Goal: Check status: Check status

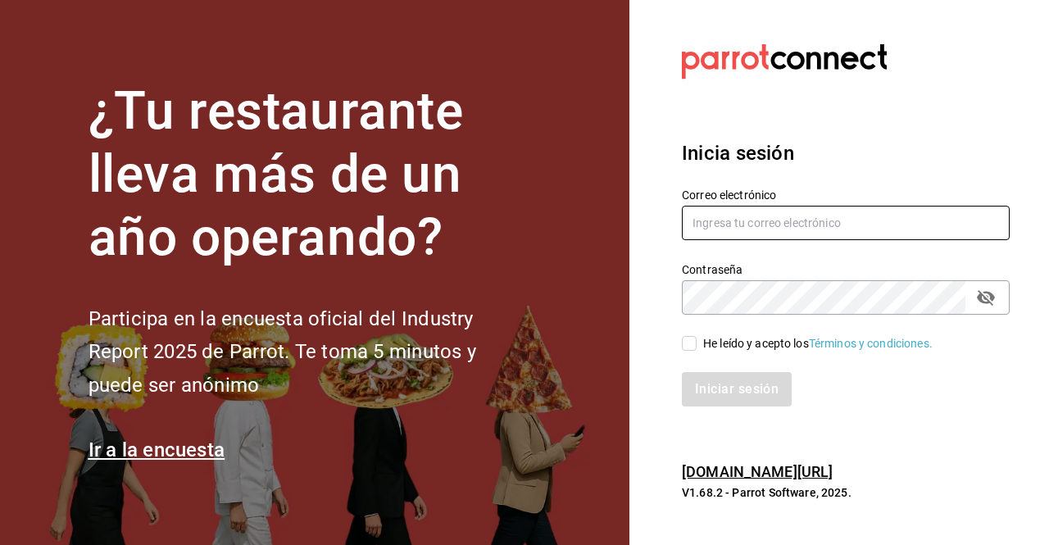
type input "[EMAIL_ADDRESS][DOMAIN_NAME]"
click at [688, 341] on input "He leído y acepto los Términos y condiciones." at bounding box center [689, 343] width 15 height 15
checkbox input "true"
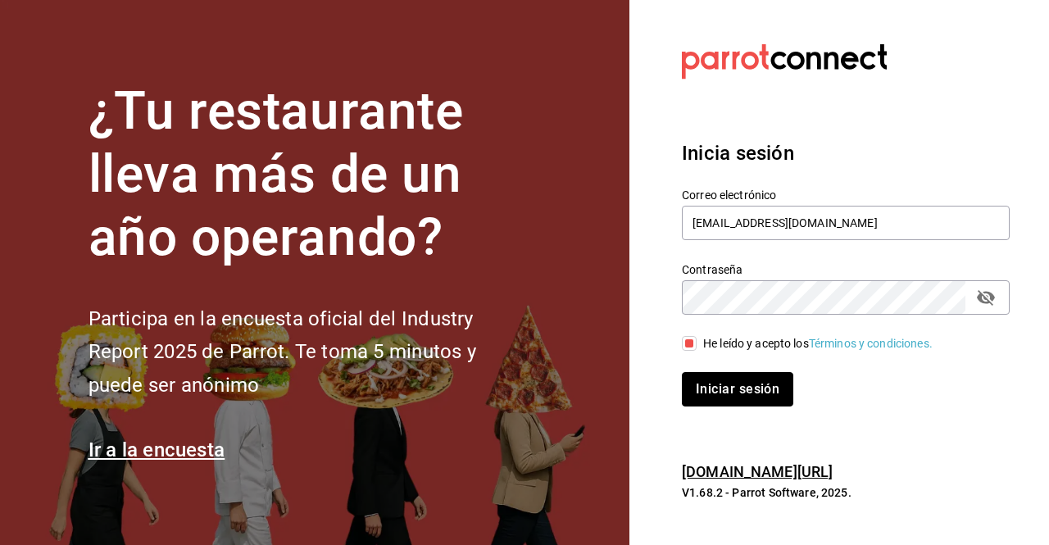
click at [733, 396] on button "Iniciar sesión" at bounding box center [737, 389] width 111 height 34
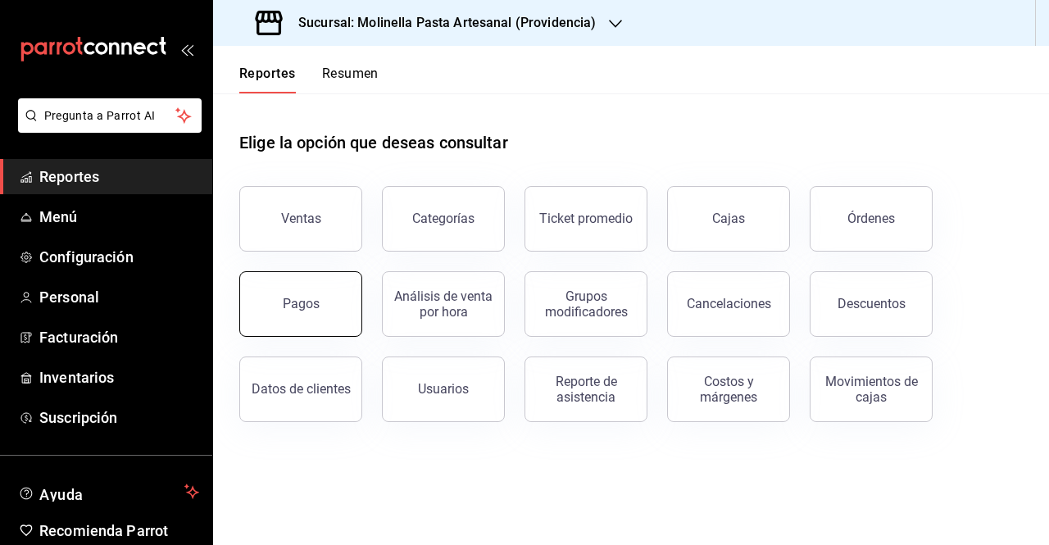
click at [310, 292] on button "Pagos" at bounding box center [300, 304] width 123 height 66
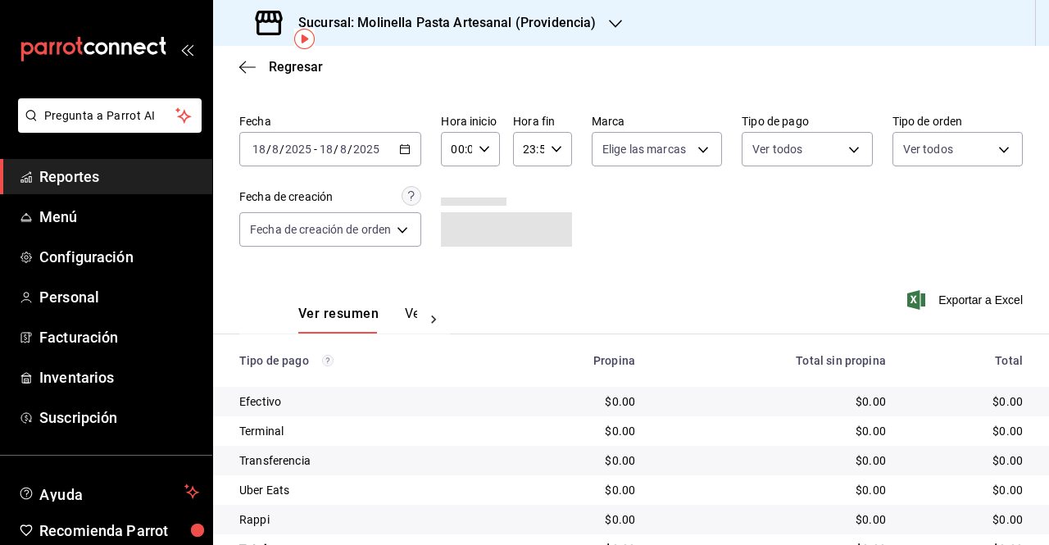
scroll to position [82, 0]
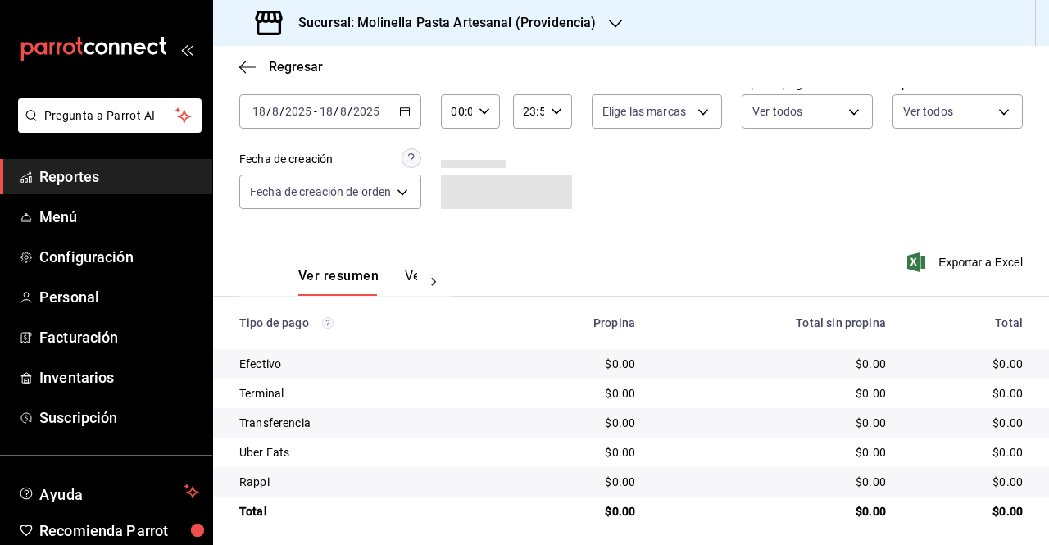
click at [712, 204] on div "Fecha 2025-08-18 18 / 8 / 2025 - 2025-08-18 18 / 8 / 2025 Hora inicio 00:00 Hor…" at bounding box center [630, 149] width 783 height 159
click at [400, 107] on icon "button" at bounding box center [404, 111] width 11 height 11
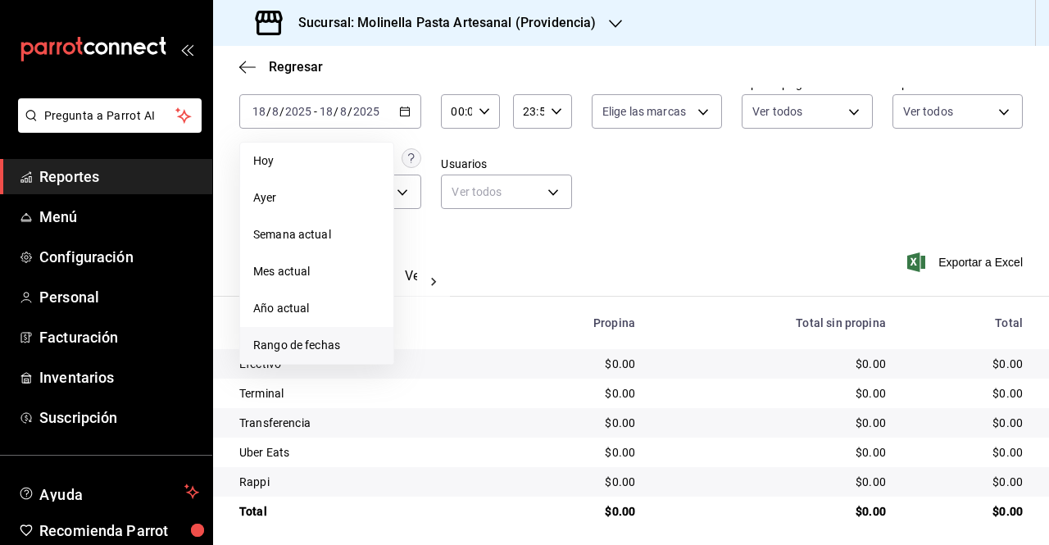
click at [288, 346] on span "Rango de fechas" at bounding box center [316, 345] width 127 height 17
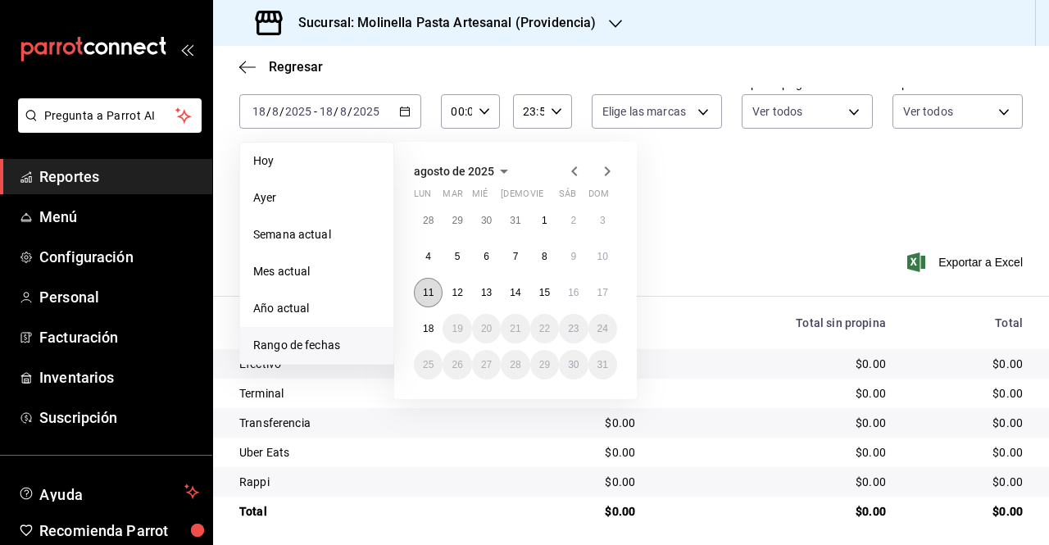
click at [425, 291] on abbr "11" at bounding box center [428, 292] width 11 height 11
click at [604, 294] on abbr "17" at bounding box center [602, 292] width 11 height 11
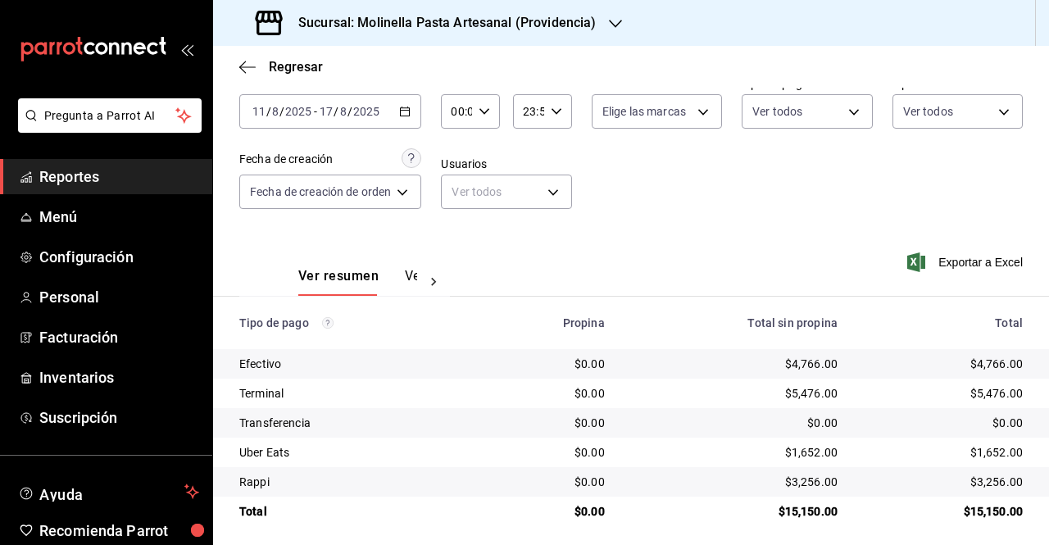
click at [563, 25] on h3 "Sucursal: Molinella Pasta Artesanal (Providencia)" at bounding box center [440, 23] width 310 height 20
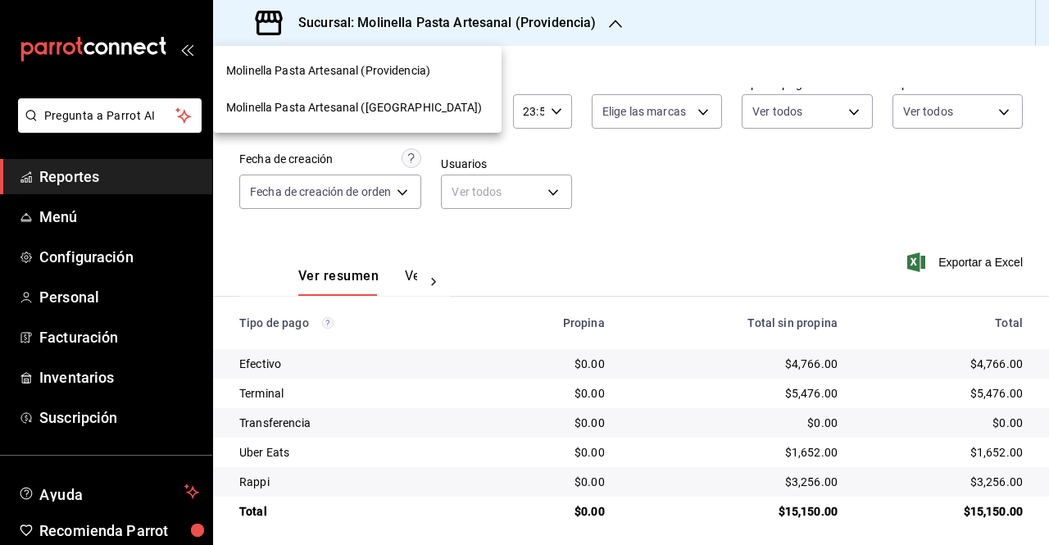
click at [411, 114] on span "Molinella Pasta Artesanal (Nueva Galicia)" at bounding box center [354, 107] width 256 height 17
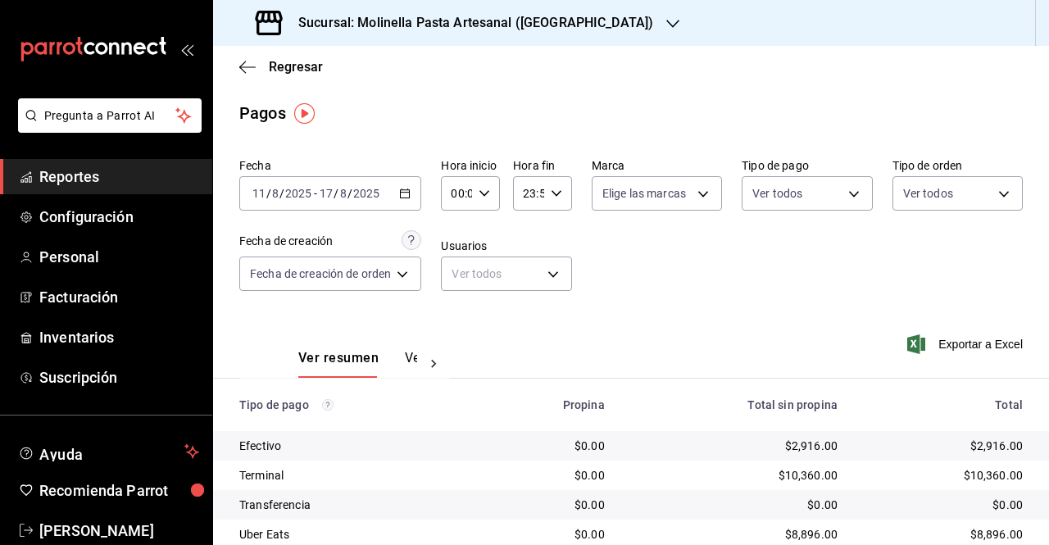
click at [672, 84] on div "Regresar" at bounding box center [631, 67] width 836 height 42
click at [690, 301] on div "Fecha 2025-08-11 11 / 8 / 2025 - 2025-08-17 17 / 8 / 2025 Hora inicio 00:00 Hor…" at bounding box center [630, 231] width 783 height 159
click at [664, 351] on div "Ver resumen Ver pagos Exportar a Excel" at bounding box center [631, 353] width 836 height 87
click at [431, 97] on main "Regresar Pagos Fecha 2025-08-11 11 / 8 / 2025 - 2025-08-17 17 / 8 / 2025 Hora i…" at bounding box center [631, 355] width 836 height 618
